Goal: Use online tool/utility

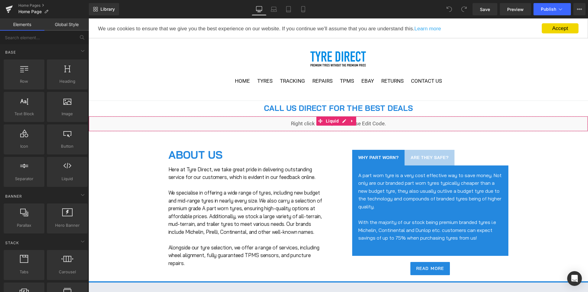
click at [344, 122] on div "Liquid" at bounding box center [337, 123] width 499 height 15
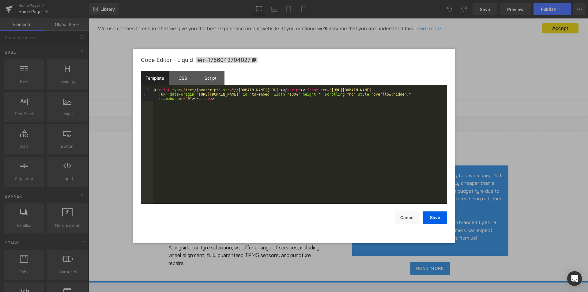
click at [258, 33] on div at bounding box center [294, 146] width 588 height 292
